Goal: Information Seeking & Learning: Learn about a topic

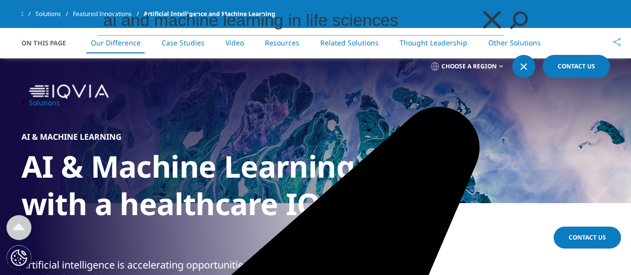
scroll to position [481, 0]
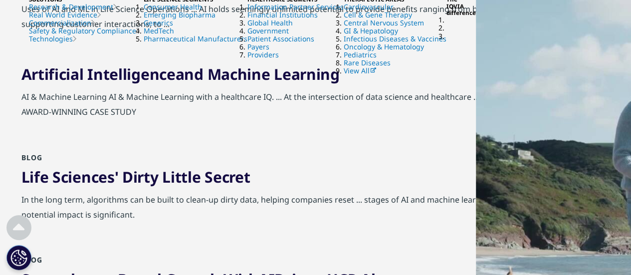
scroll to position [848, 0]
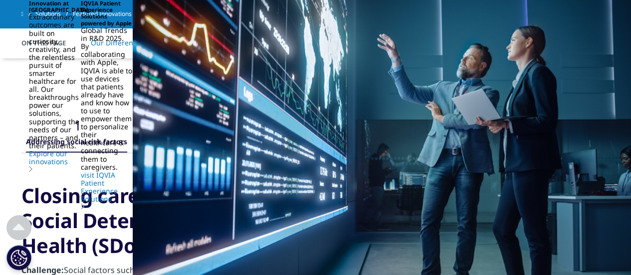
click at [279, 44] on link "Resources" at bounding box center [282, 42] width 34 height 9
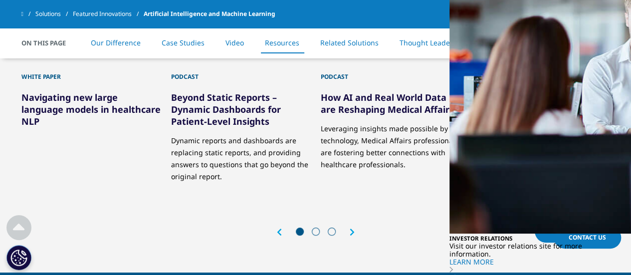
scroll to position [1890, 0]
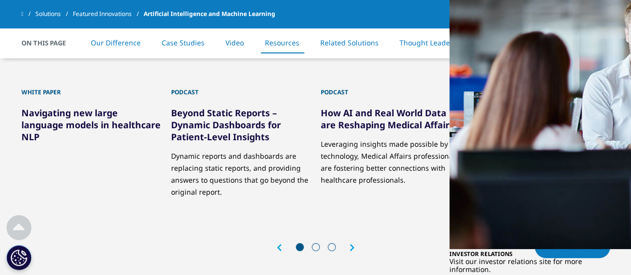
click at [315, 243] on span at bounding box center [316, 247] width 8 height 8
drag, startPoint x: 311, startPoint y: 245, endPoint x: 332, endPoint y: 247, distance: 21.1
click at [312, 245] on span at bounding box center [316, 247] width 8 height 8
click at [346, 247] on div "Next" at bounding box center [347, 248] width 15 height 8
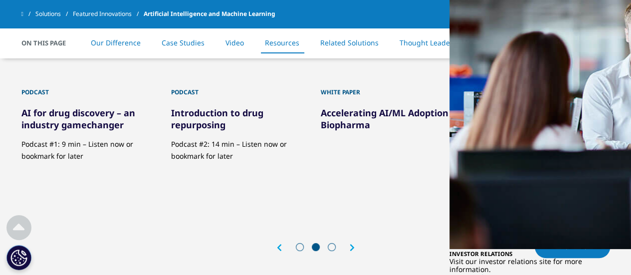
click at [352, 246] on icon "Next slide" at bounding box center [352, 248] width 5 height 8
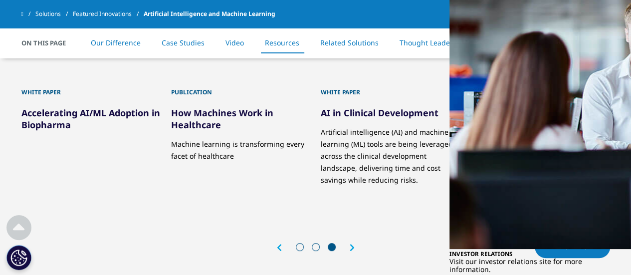
scroll to position [1840, 0]
